Goal: Task Accomplishment & Management: Complete application form

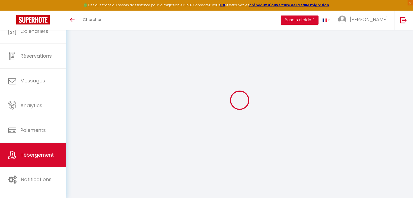
select select "3"
select select "2"
select select "1"
select select
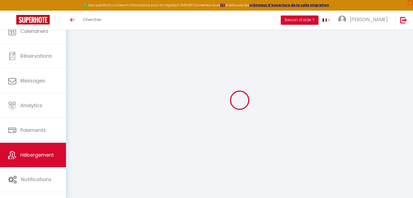
select select "28"
select select
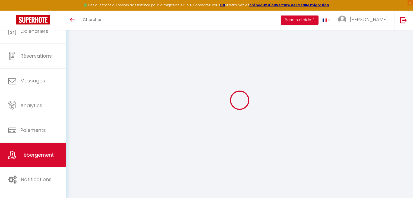
select select
checkbox input "false"
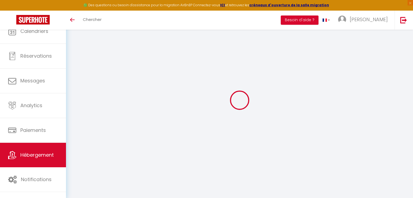
checkbox input "false"
select select
type input "\_NEW_/_Kaz'ananas _Studio Vue mer imprenable/wifi"
type input "[PERSON_NAME]"
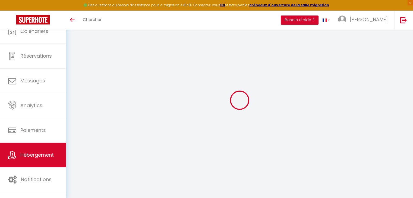
select select "2"
select select "0"
type input "50"
type input "35"
select select
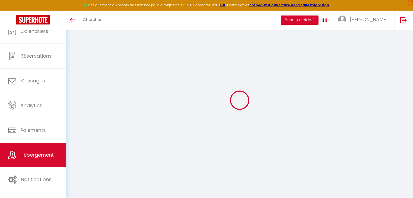
select select
type input "30 Chemin des Perdrix"
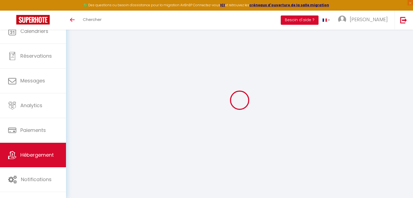
type input "97436"
type input "[GEOGRAPHIC_DATA]"
select select "177"
type input "[EMAIL_ADDRESS][DOMAIN_NAME]"
select select
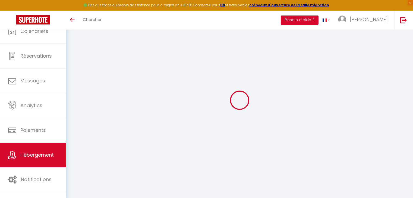
checkbox input "false"
type input "24"
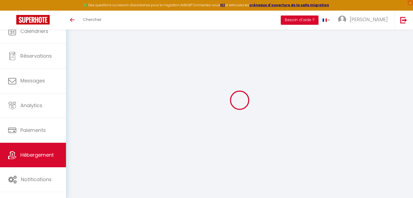
type input "0"
select select
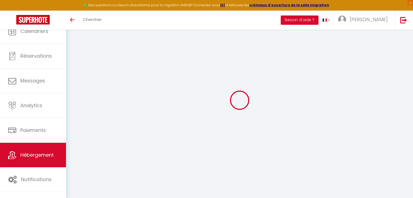
select select
checkbox input "false"
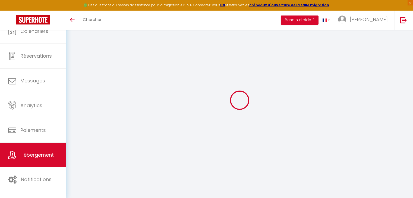
checkbox input "false"
select select
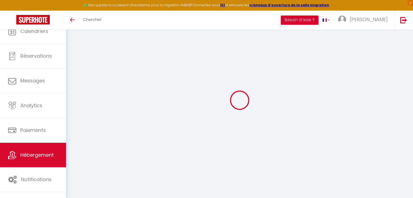
select select
checkbox input "false"
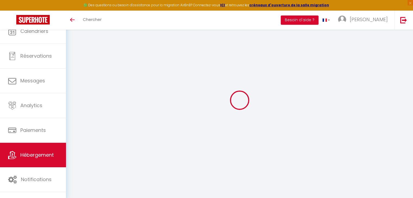
checkbox input "false"
select select
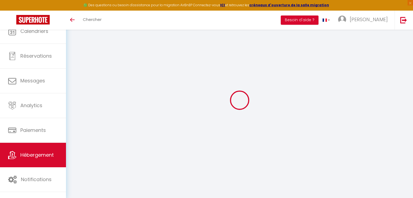
select select
checkbox input "false"
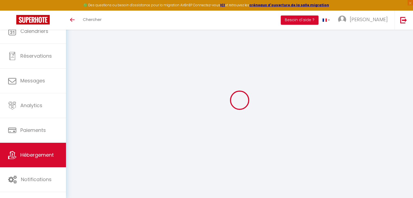
checkbox input "false"
select select
checkbox input "false"
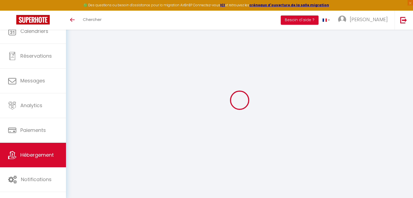
checkbox input "false"
select select
checkbox input "false"
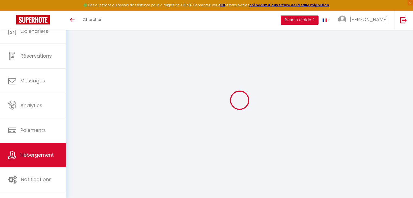
checkbox input "false"
select select "16:00"
select select
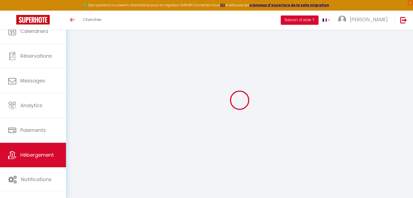
select select "11:00"
select select "30"
select select "120"
